Goal: Task Accomplishment & Management: Use online tool/utility

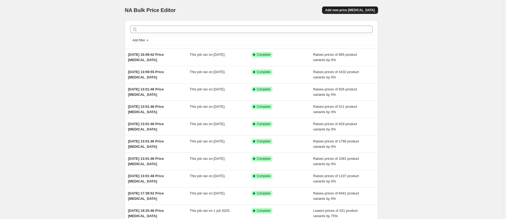
click at [351, 13] on button "Add new price change job" at bounding box center [350, 9] width 56 height 7
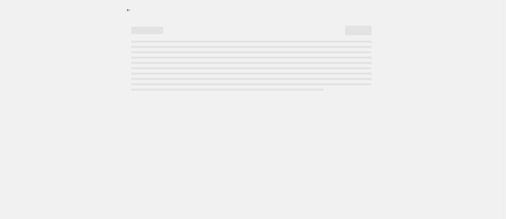
select select "percentage"
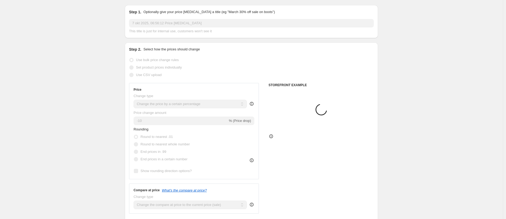
scroll to position [46, 0]
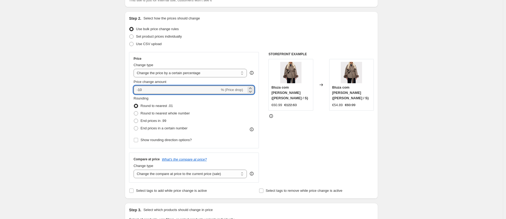
drag, startPoint x: 179, startPoint y: 90, endPoint x: 133, endPoint y: 86, distance: 46.8
click at [133, 86] on div "Price Change type Change the price to a certain amount Change the price by a ce…" at bounding box center [194, 100] width 130 height 96
type input "0"
click at [156, 123] on span "End prices in .99" at bounding box center [153, 120] width 26 height 5
click at [134, 119] on input "End prices in .99" at bounding box center [134, 119] width 0 height 0
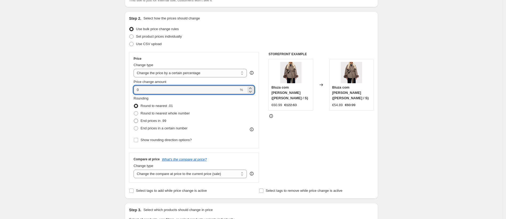
radio input "true"
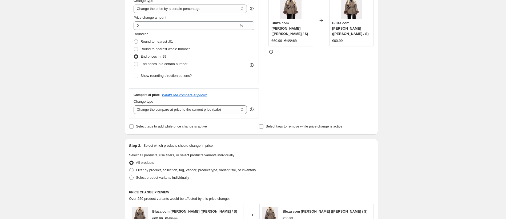
scroll to position [114, 0]
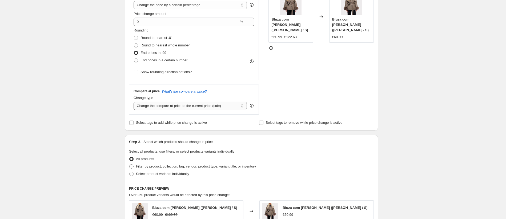
click at [214, 110] on select "Change the compare at price to the current price (sale) Change the compare at p…" at bounding box center [190, 106] width 113 height 9
select select "no_change"
click at [135, 102] on select "Change the compare at price to the current price (sale) Change the compare at p…" at bounding box center [190, 106] width 113 height 9
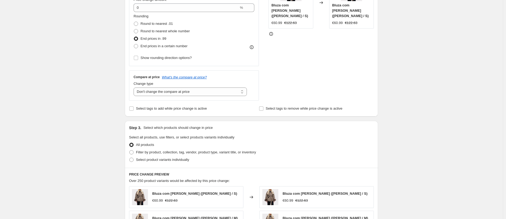
scroll to position [157, 0]
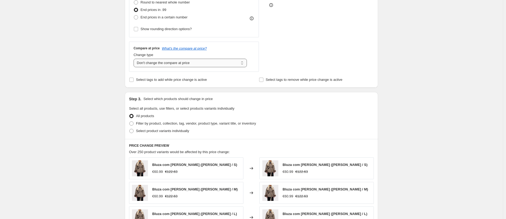
click at [188, 65] on select "Change the compare at price to the current price (sale) Change the compare at p…" at bounding box center [190, 63] width 113 height 9
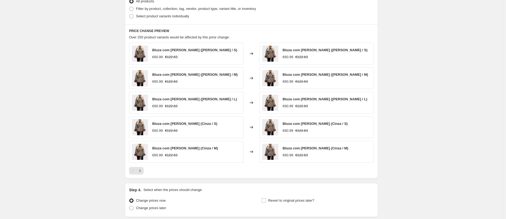
scroll to position [314, 0]
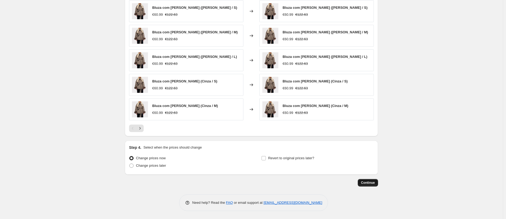
click at [371, 182] on span "Continue" at bounding box center [368, 182] width 14 height 4
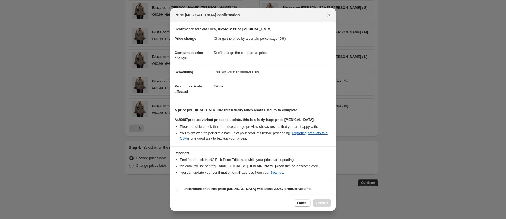
click at [197, 190] on b "I understand that this price change job will affect 29067 product variants" at bounding box center [247, 189] width 130 height 4
click at [179, 190] on input "I understand that this price change job will affect 29067 product variants" at bounding box center [177, 189] width 4 height 4
checkbox input "true"
click at [318, 201] on span "Confirm" at bounding box center [322, 203] width 12 height 4
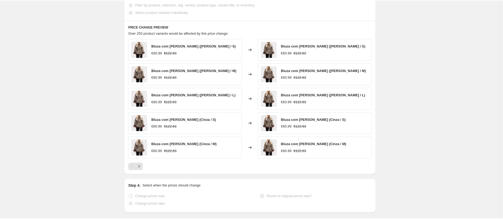
scroll to position [328, 0]
